Goal: Task Accomplishment & Management: Use online tool/utility

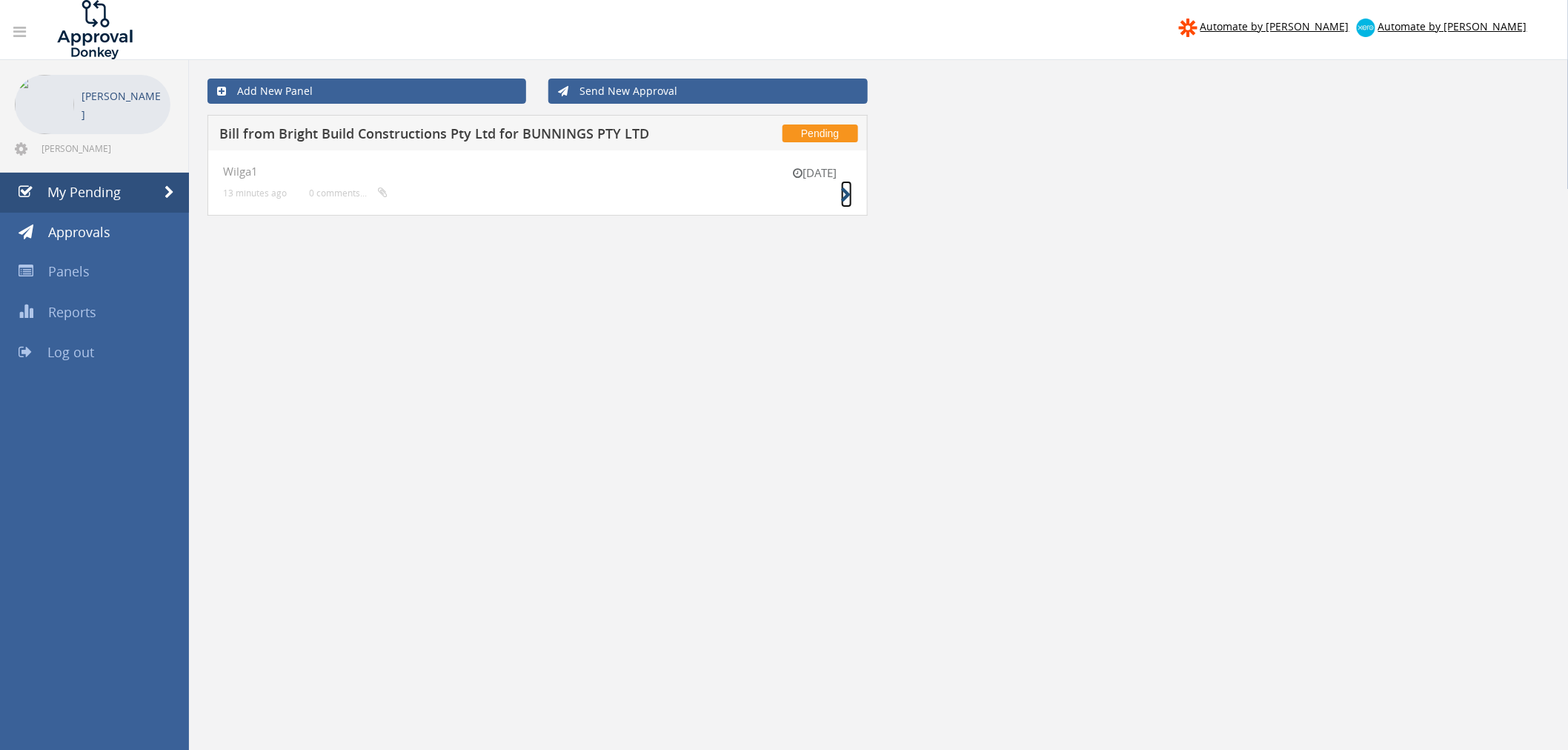
click at [846, 193] on icon at bounding box center [846, 195] width 11 height 16
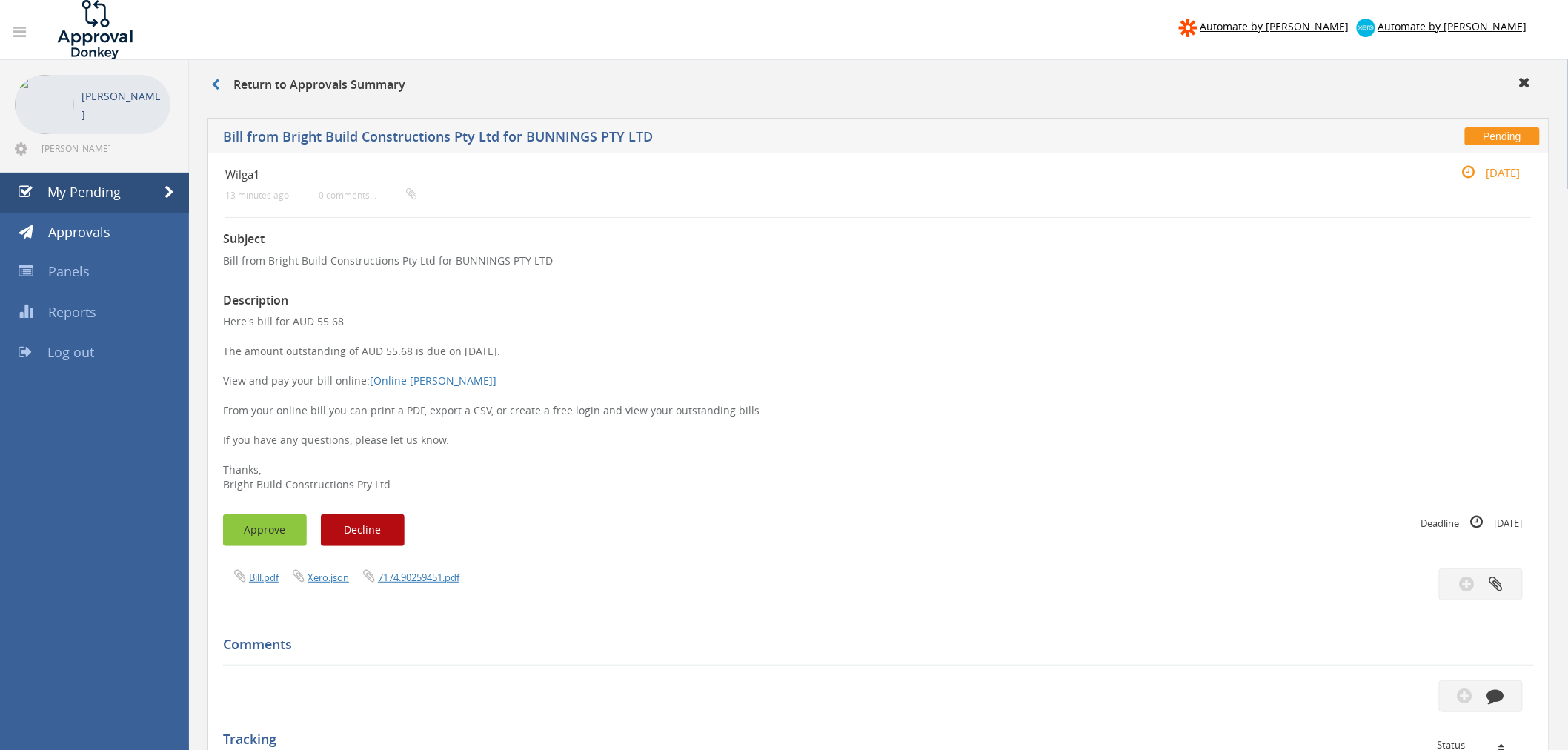
click at [264, 532] on button "Approve" at bounding box center [265, 530] width 84 height 32
